Goal: Complete application form

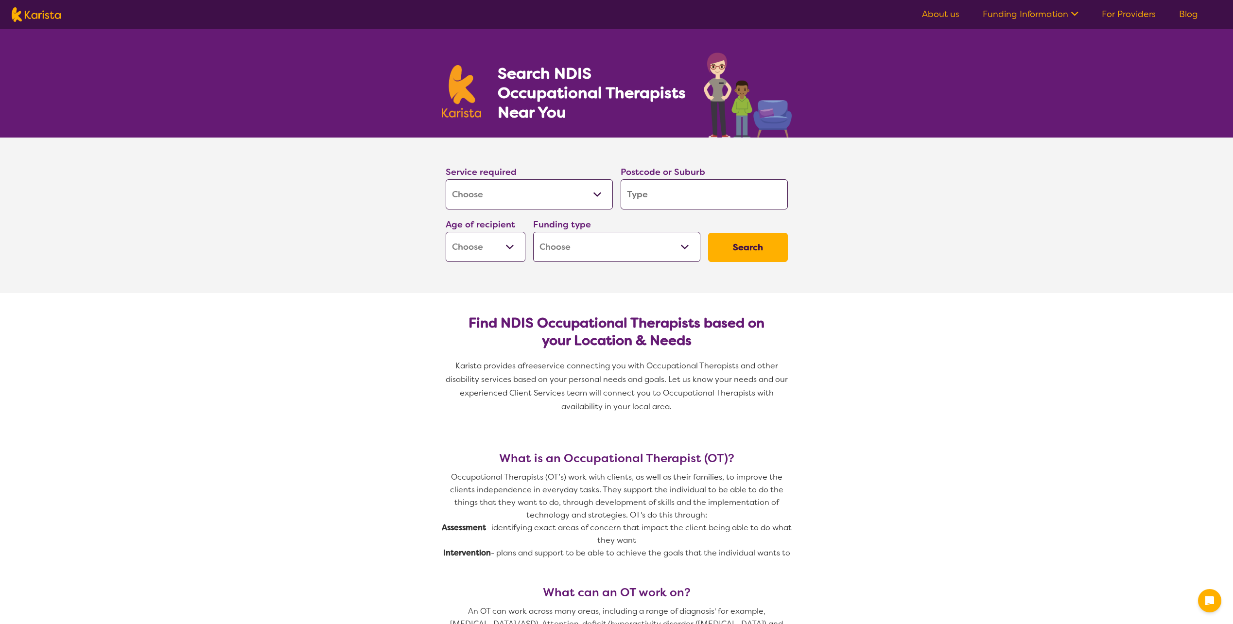
select select "[MEDICAL_DATA]"
click at [527, 177] on div "Service required Allied Health Assistant Assessment ([MEDICAL_DATA] or [MEDICAL…" at bounding box center [529, 187] width 167 height 45
click at [524, 191] on select "Allied Health Assistant Assessment ([MEDICAL_DATA] or [MEDICAL_DATA]) Behaviour…" at bounding box center [529, 194] width 167 height 30
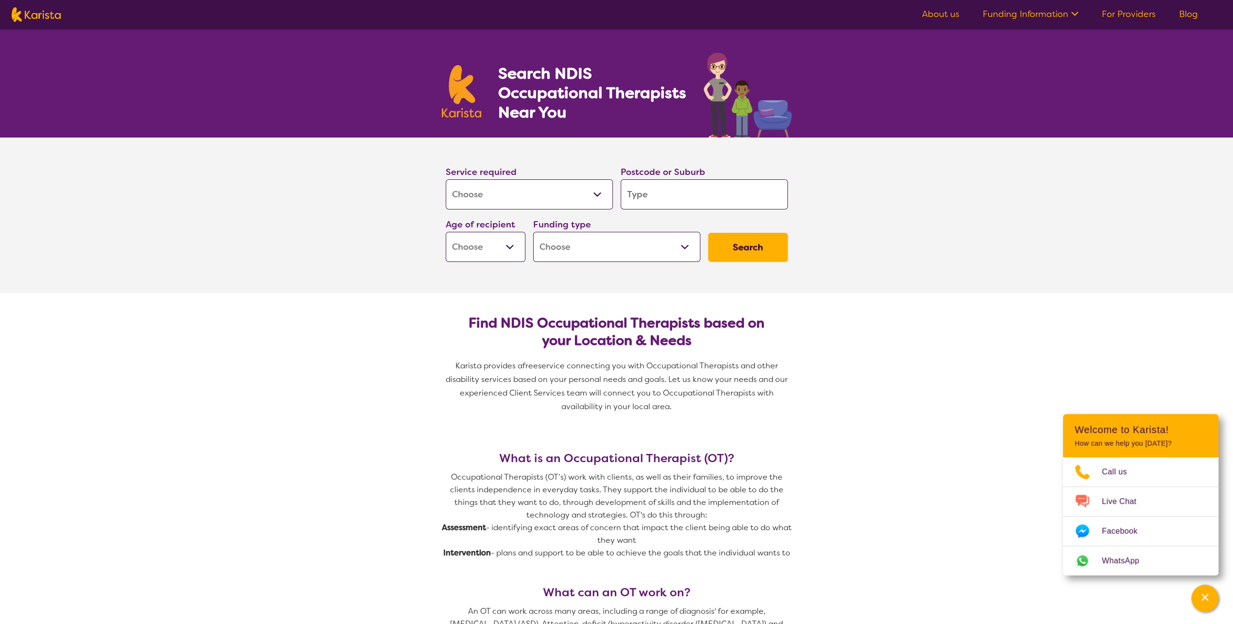
click at [446, 179] on select "Allied Health Assistant Assessment ([MEDICAL_DATA] or [MEDICAL_DATA]) Behaviour…" at bounding box center [529, 194] width 167 height 30
click at [684, 195] on input "search" at bounding box center [704, 194] width 167 height 30
type input "4"
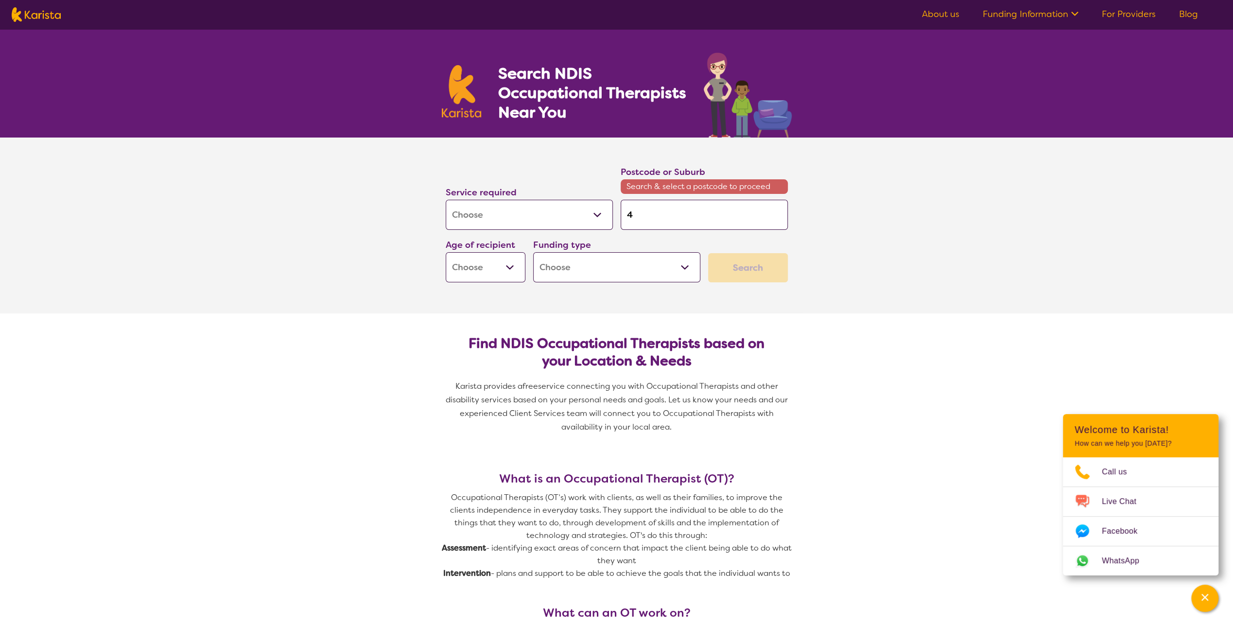
type input "41"
type input "410"
type input "4101"
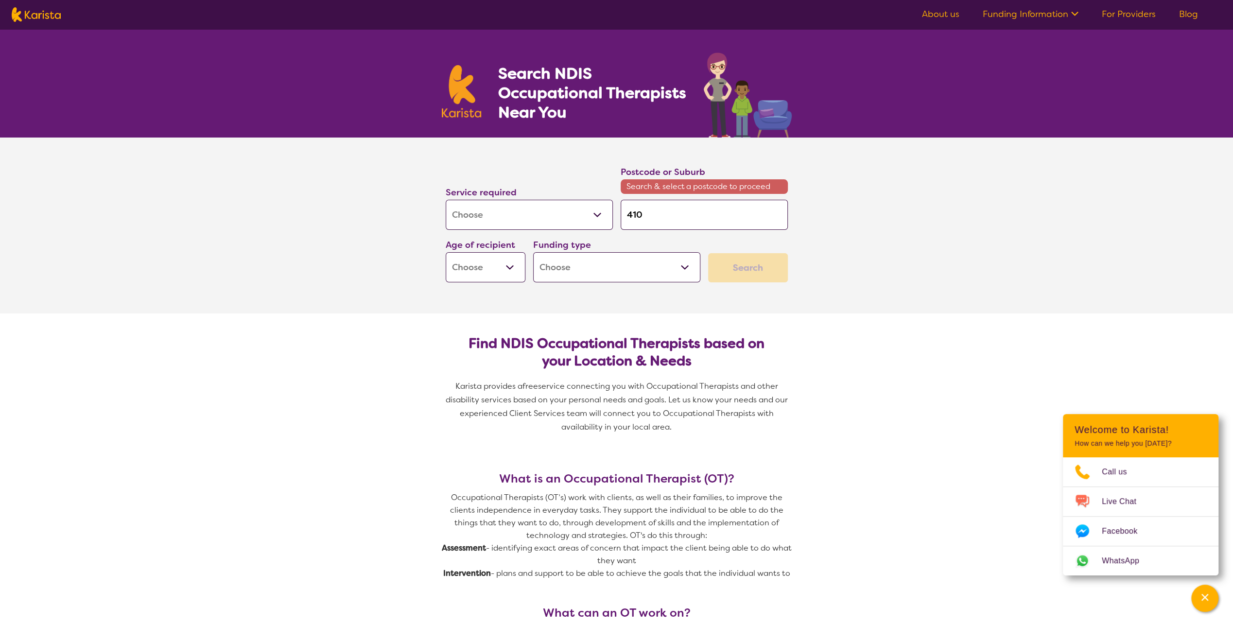
type input "4101"
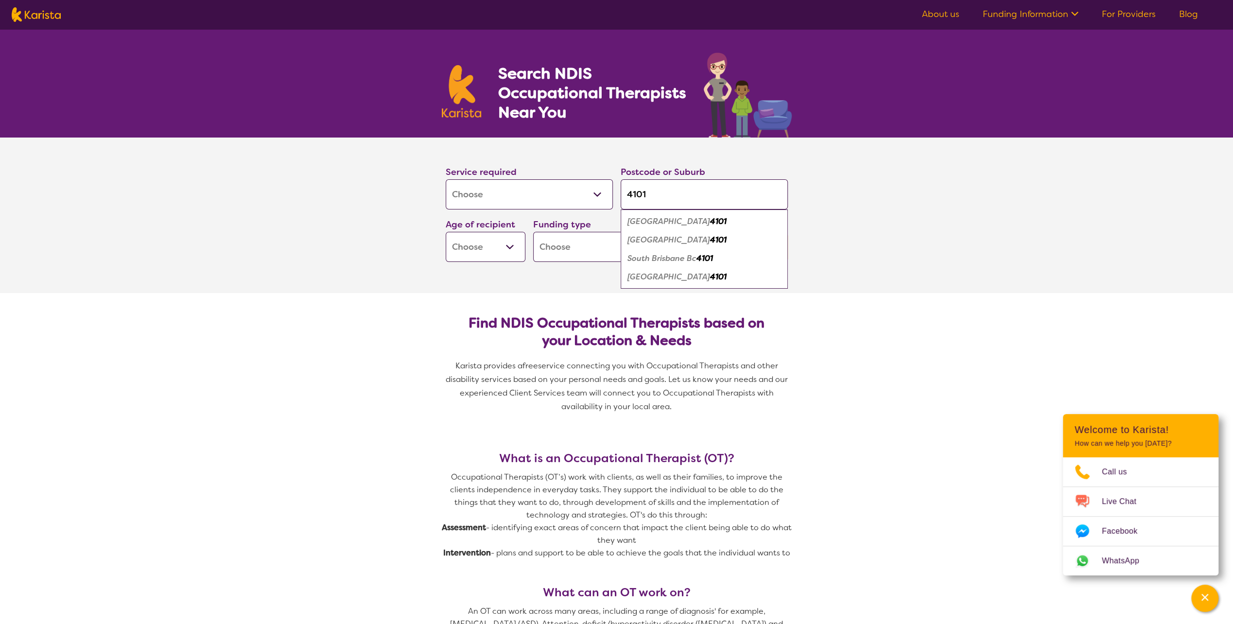
type input "4101"
click at [710, 274] on em "4101" at bounding box center [718, 277] width 17 height 10
click at [488, 241] on select "Early Childhood - 0 to 9 Child - 10 to 11 Adolescent - 12 to 17 Adult - 18 to 6…" at bounding box center [486, 247] width 80 height 30
select select "AD"
click at [446, 232] on select "Early Childhood - 0 to 9 Child - 10 to 11 Adolescent - 12 to 17 Adult - 18 to 6…" at bounding box center [486, 247] width 80 height 30
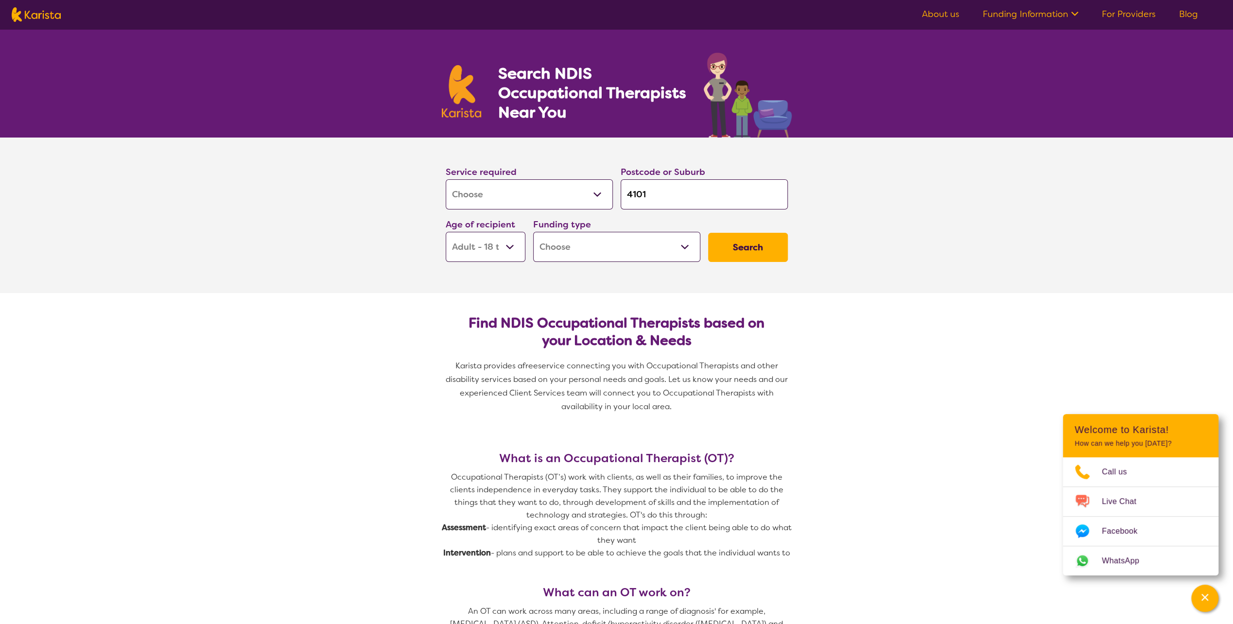
select select "AD"
click at [600, 223] on div "Funding type Home Care Package (HCP) National Disability Insurance Scheme (NDIS…" at bounding box center [616, 239] width 167 height 45
click at [594, 249] on select "Home Care Package (HCP) National Disability Insurance Scheme (NDIS) I don't know" at bounding box center [616, 247] width 167 height 30
select select "i-don-t-know"
click at [533, 232] on select "Home Care Package (HCP) National Disability Insurance Scheme (NDIS) I don't know" at bounding box center [616, 247] width 167 height 30
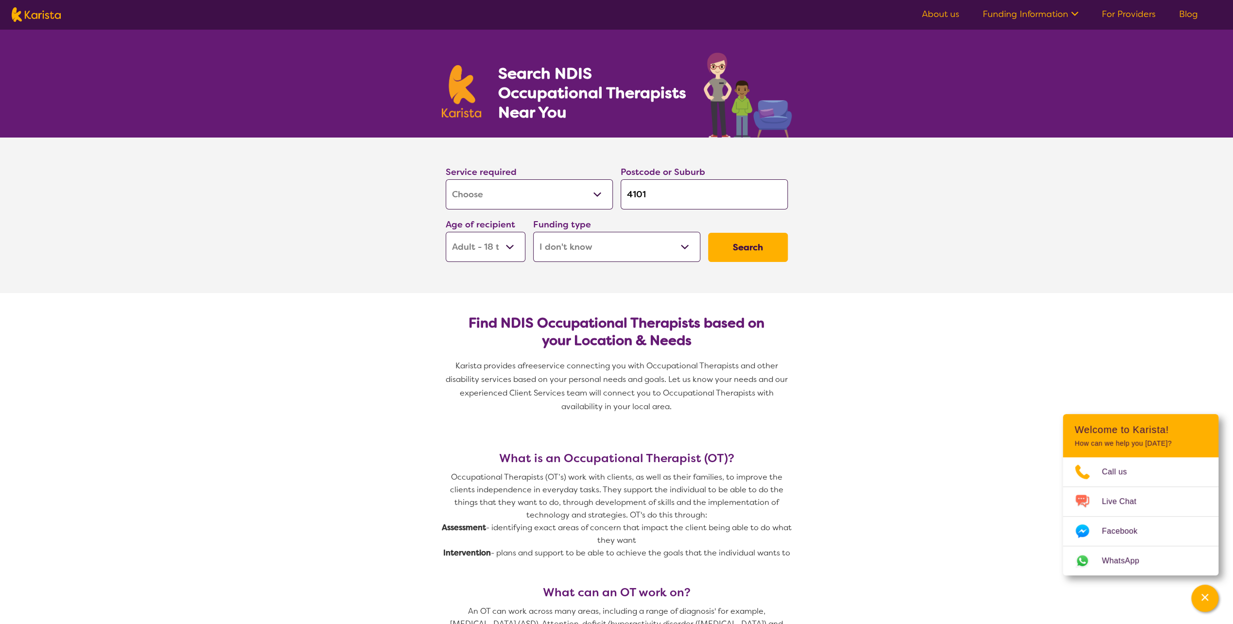
select select "i-don-t-know"
click at [611, 282] on section "Service required Allied Health Assistant Assessment ([MEDICAL_DATA] or [MEDICAL…" at bounding box center [616, 216] width 389 height 156
